Goal: Task Accomplishment & Management: Manage account settings

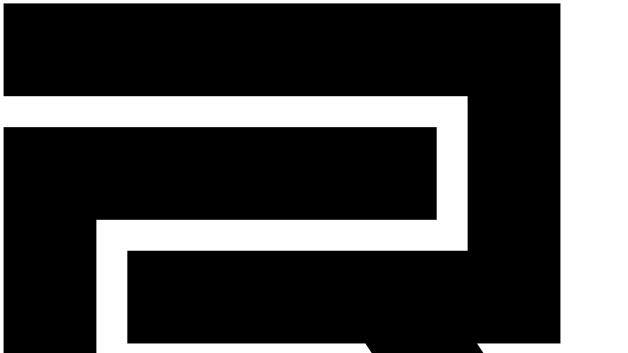
drag, startPoint x: 396, startPoint y: 122, endPoint x: 495, endPoint y: 130, distance: 99.6
copy link "[EMAIL_ADDRESS][DOMAIN_NAME]"
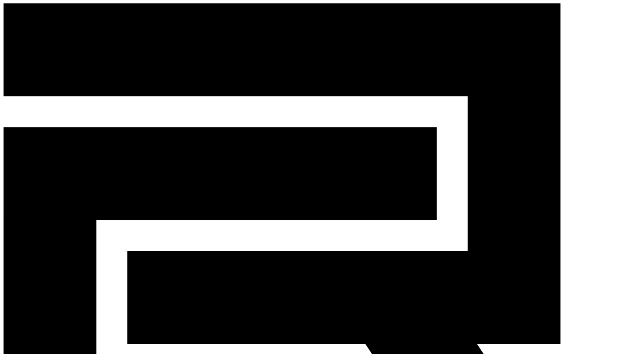
paste input "**********"
type input "**********"
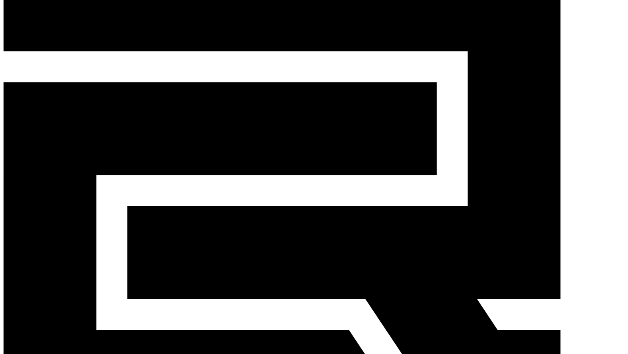
scroll to position [18, 0]
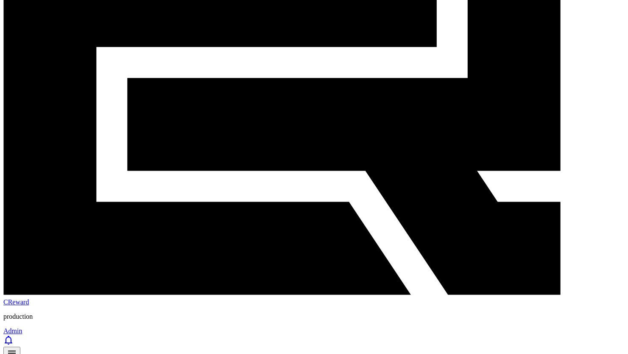
scroll to position [187, 0]
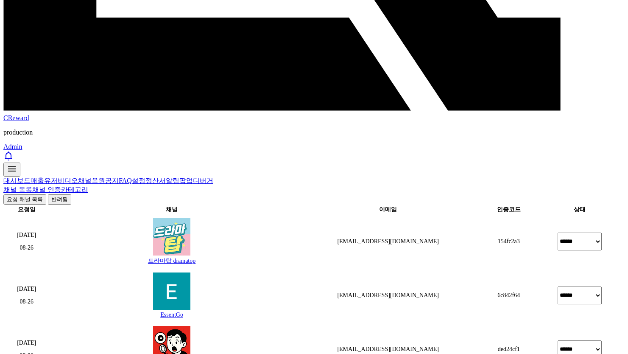
scroll to position [315, 0]
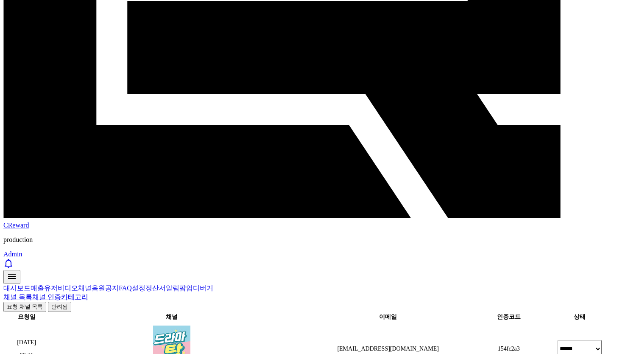
scroll to position [230, 0]
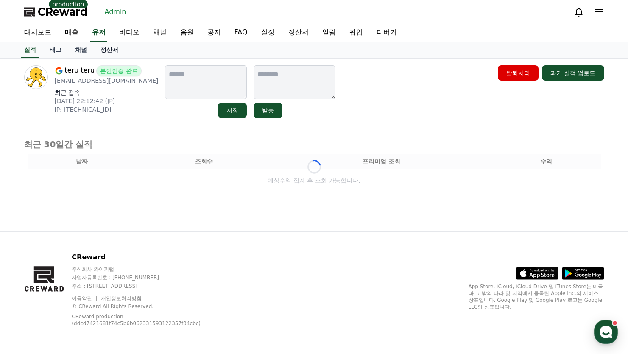
click at [121, 54] on link "정산서" at bounding box center [109, 50] width 31 height 16
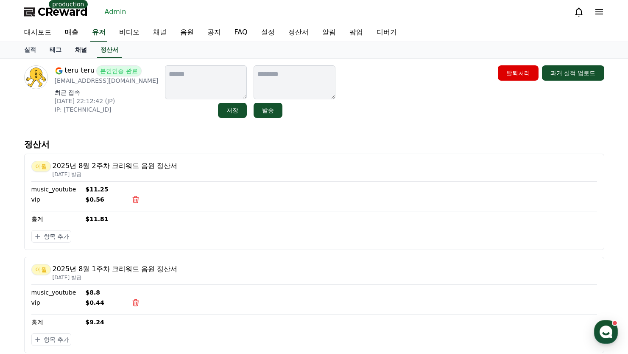
click at [82, 52] on link "채널" at bounding box center [80, 50] width 25 height 16
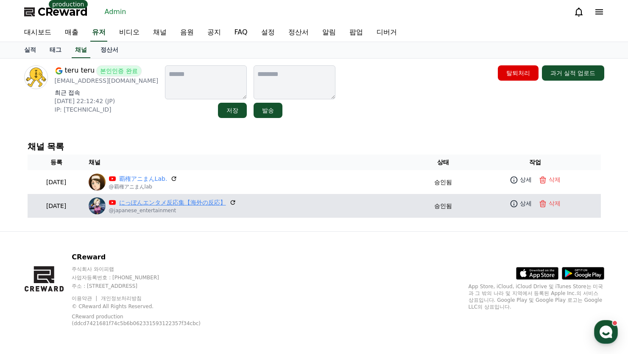
click at [174, 203] on link "にっぽんエンタメ反応集【海外の反応】" at bounding box center [172, 202] width 107 height 9
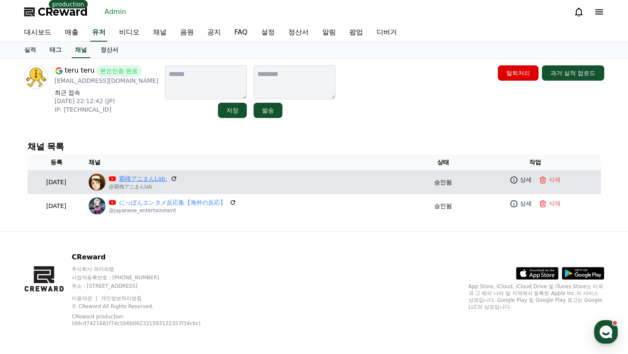
click at [167, 179] on link "覇権アニまんLab." at bounding box center [143, 178] width 48 height 9
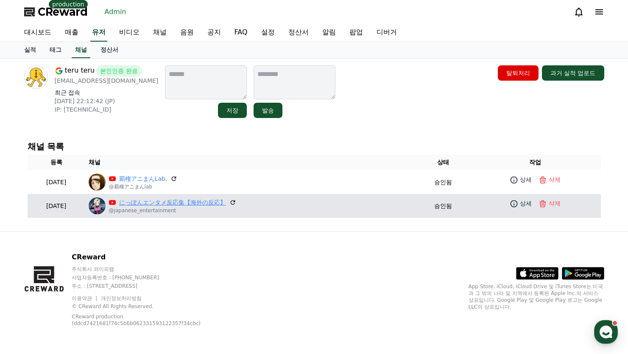
click at [206, 198] on link "にっぽんエンタメ反応集【海外の反応】" at bounding box center [172, 202] width 107 height 9
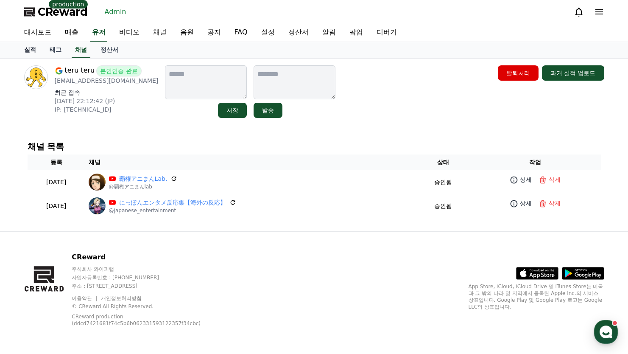
click at [28, 55] on link "실적" at bounding box center [29, 50] width 25 height 16
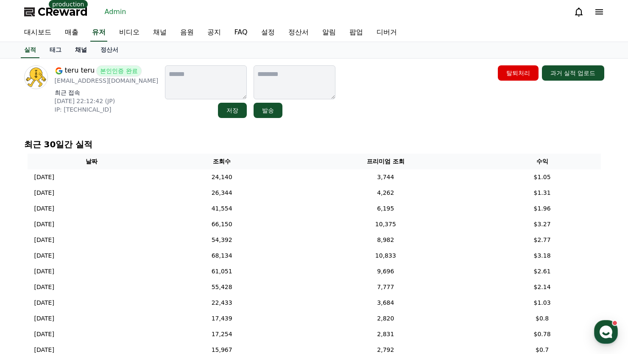
click at [78, 50] on link "채널" at bounding box center [80, 50] width 25 height 16
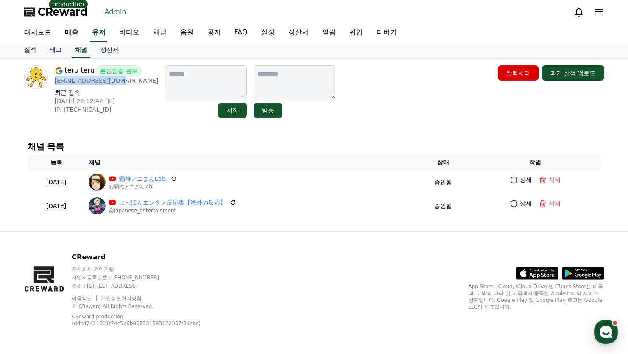
drag, startPoint x: 123, startPoint y: 82, endPoint x: 52, endPoint y: 82, distance: 71.7
click at [52, 82] on div "teru teru 본인인증 완료 teru76682@gmail.com 최근 접속 2025-08-25 22:12:42 (JP) IP: 2400:2…" at bounding box center [91, 91] width 134 height 53
copy p "[EMAIL_ADDRESS][DOMAIN_NAME]"
click at [91, 34] on link "유저" at bounding box center [98, 33] width 17 height 18
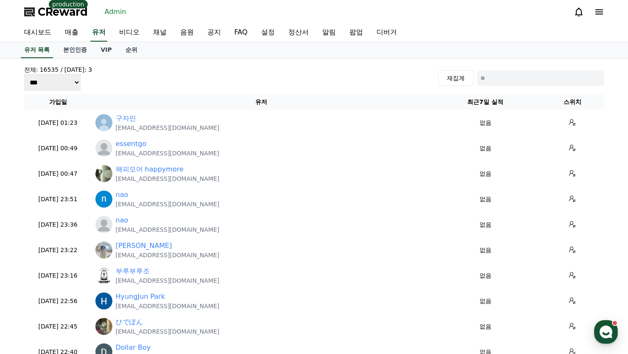
click at [510, 86] on div "재집계" at bounding box center [521, 78] width 166 height 16
click at [509, 85] on input at bounding box center [540, 77] width 127 height 15
paste input "**********"
type input "**********"
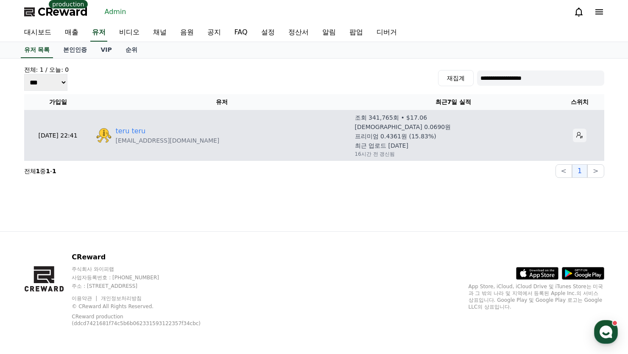
click at [575, 135] on button at bounding box center [580, 135] width 14 height 14
